Goal: Task Accomplishment & Management: Manage account settings

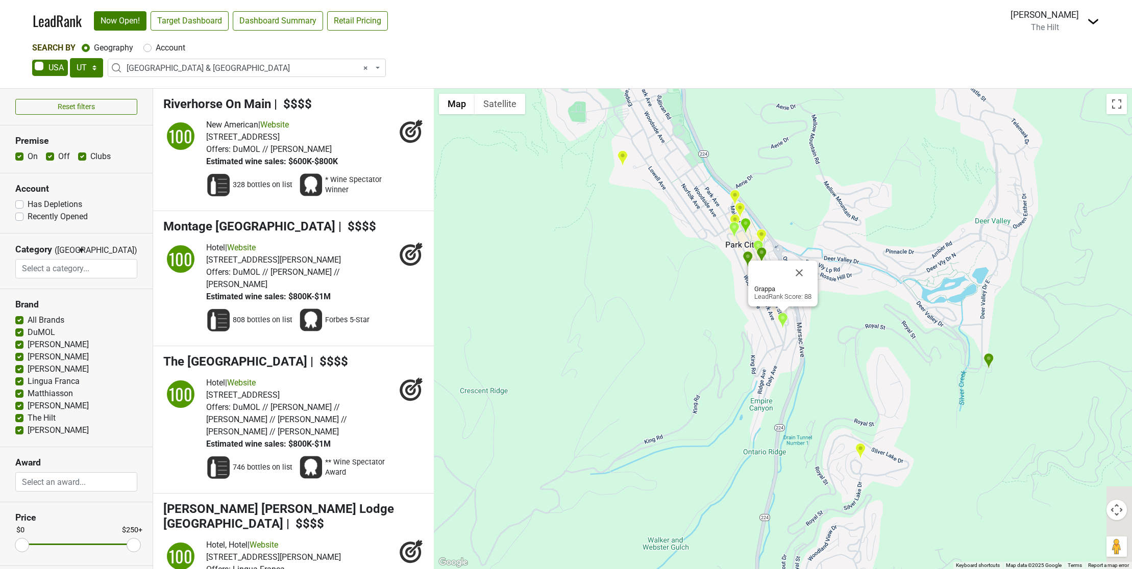
select select "UT"
select select "1089"
select select
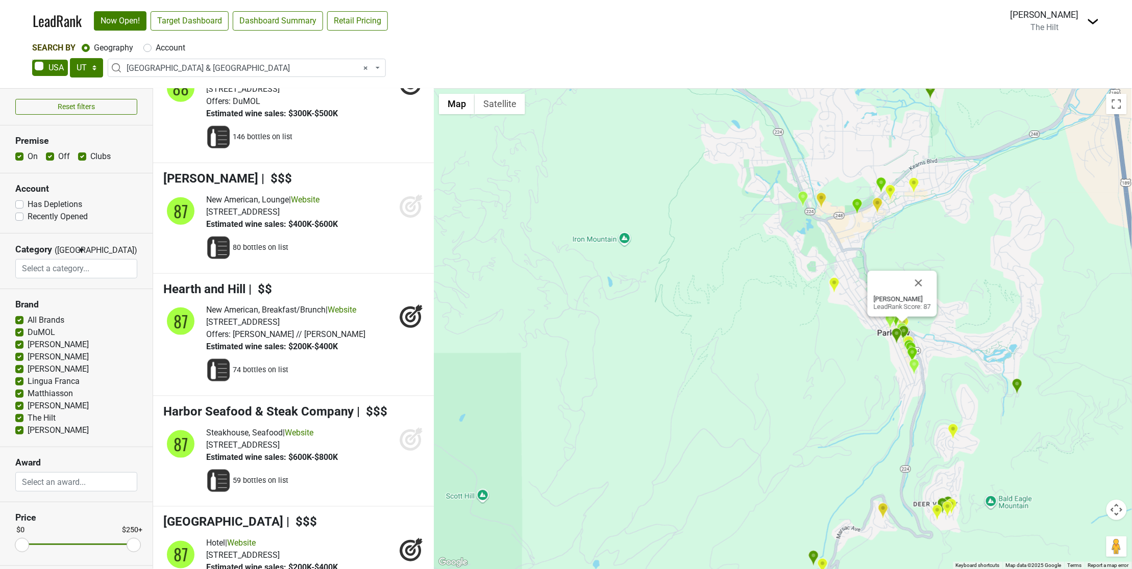
click at [1095, 23] on img at bounding box center [1093, 21] width 12 height 12
click at [1043, 106] on link "Logout" at bounding box center [1037, 106] width 121 height 16
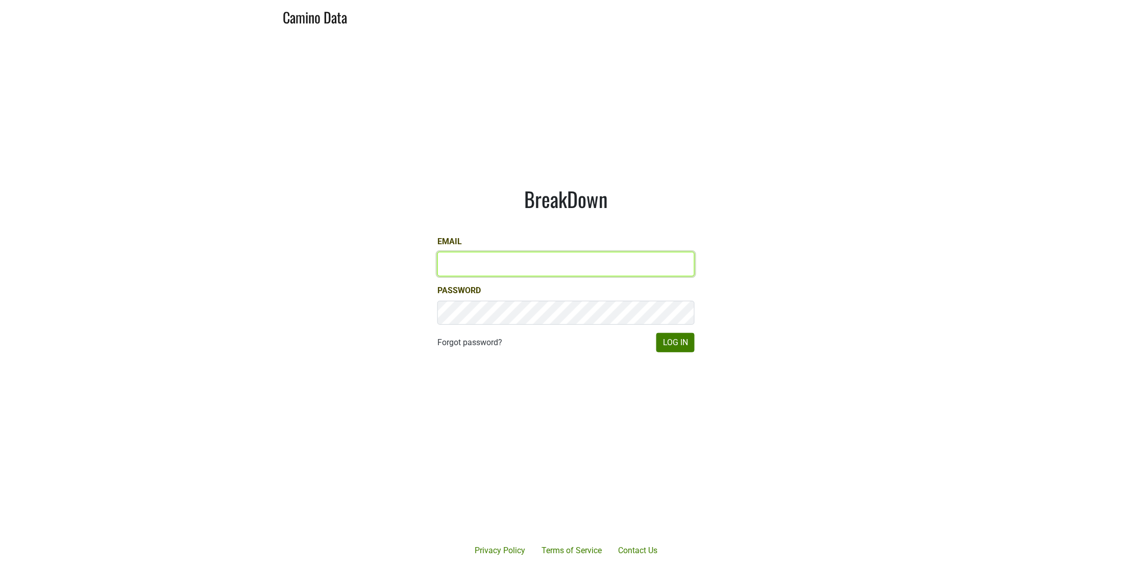
type input "[EMAIL_ADDRESS][DOMAIN_NAME]"
click at [897, 480] on main "BreakDown Email [EMAIL_ADDRESS][DOMAIN_NAME] Password Forgot password? Log In" at bounding box center [566, 269] width 1132 height 475
